Goal: Task Accomplishment & Management: Manage account settings

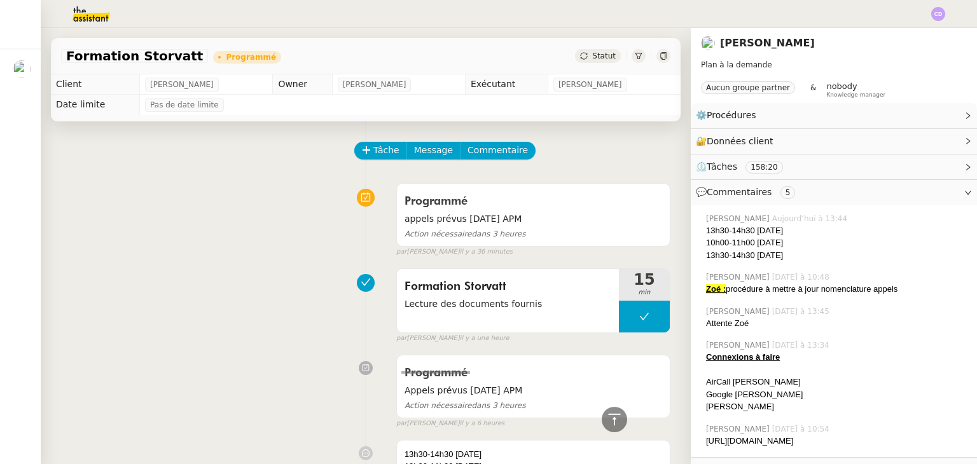
scroll to position [816, 0]
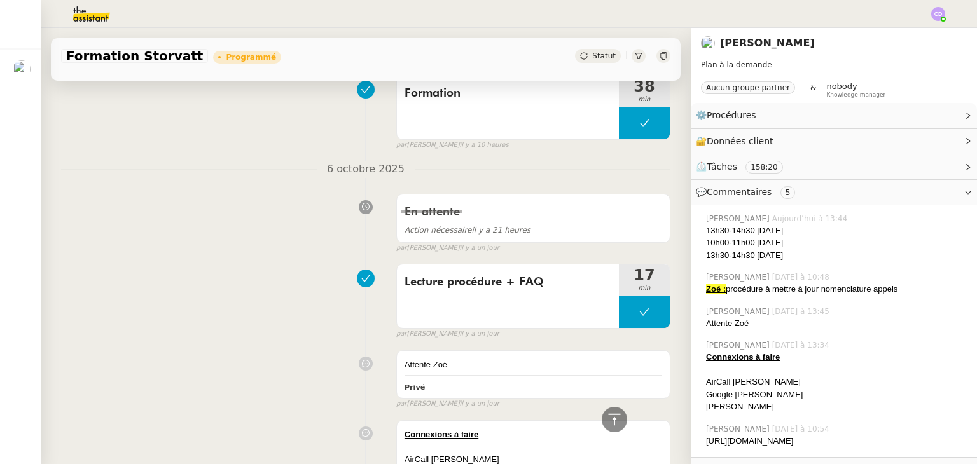
click at [185, 188] on div "En attente Action nécessaire il y a 21 heures false par Emelyne F. il y a un jo…" at bounding box center [365, 220] width 609 height 65
click at [935, 8] on img at bounding box center [938, 14] width 14 height 14
click at [889, 41] on span "Suivi" at bounding box center [885, 36] width 36 height 11
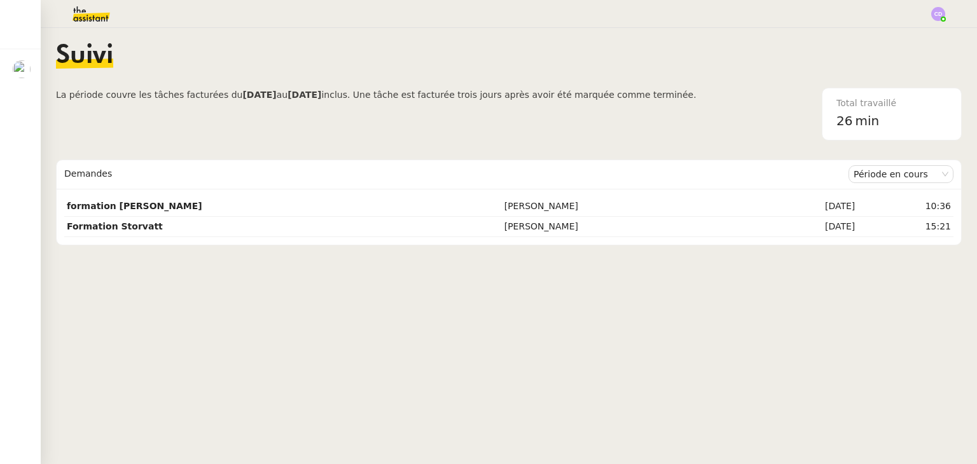
click at [91, 418] on nz-content "Suivi La période couvre les tâches facturées du 04/10/2025 au 03/11/2025 inclus…" at bounding box center [509, 246] width 906 height 436
click at [92, 15] on img at bounding box center [81, 14] width 99 height 28
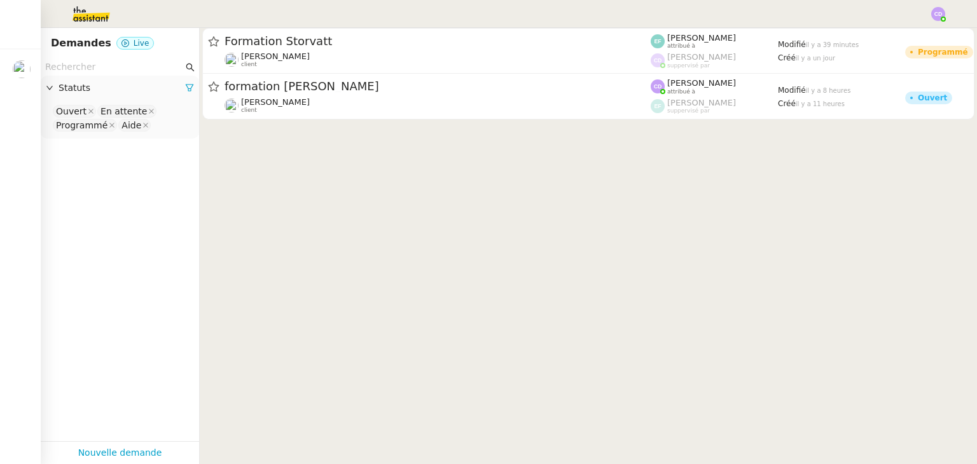
click at [92, 15] on img at bounding box center [81, 14] width 99 height 28
click at [64, 90] on span "Statuts" at bounding box center [122, 88] width 127 height 15
click at [940, 12] on img at bounding box center [938, 14] width 14 height 14
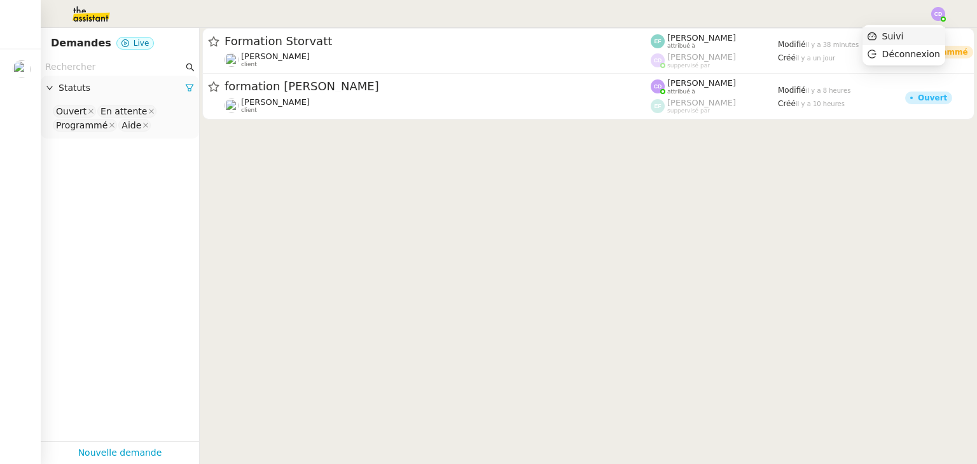
click at [899, 39] on span "Suivi" at bounding box center [893, 36] width 22 height 10
